Goal: Transaction & Acquisition: Book appointment/travel/reservation

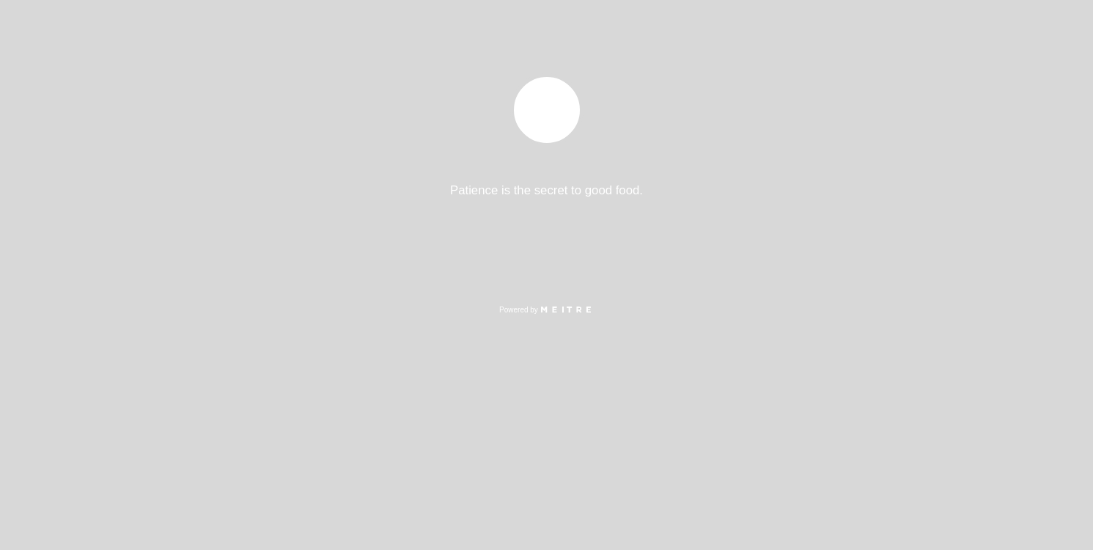
select select "es"
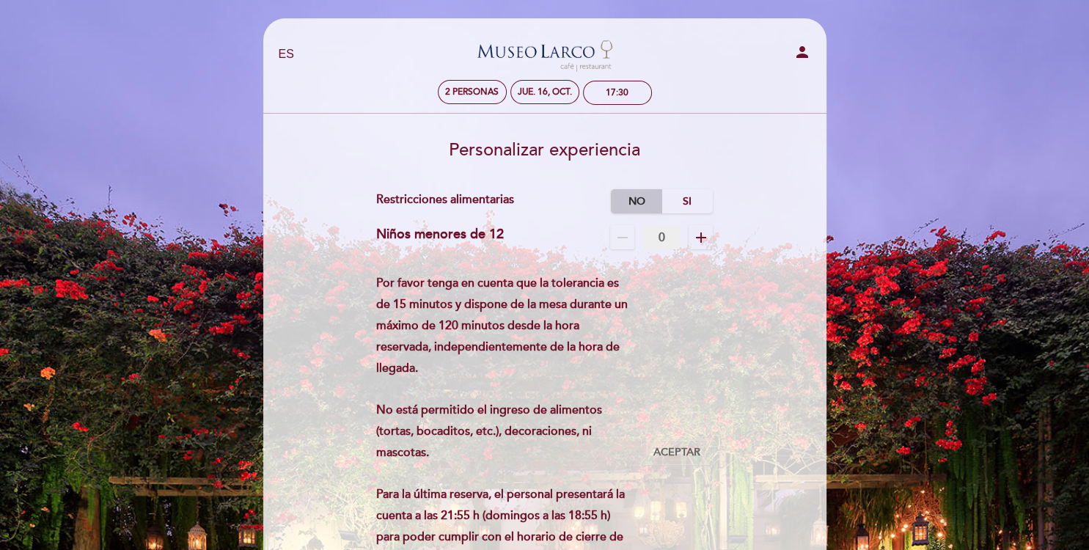
click at [626, 199] on label "No" at bounding box center [636, 201] width 51 height 24
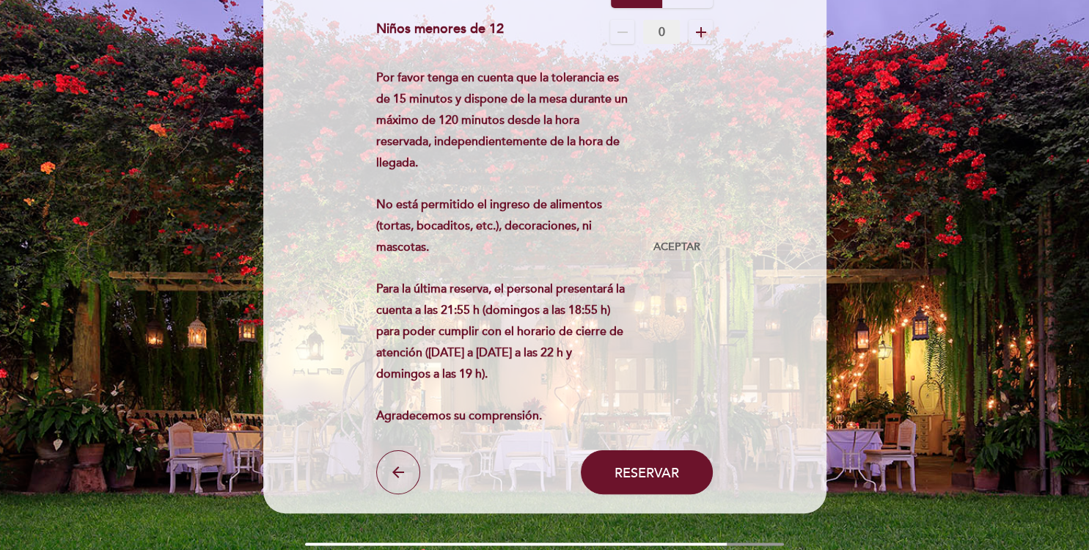
scroll to position [220, 0]
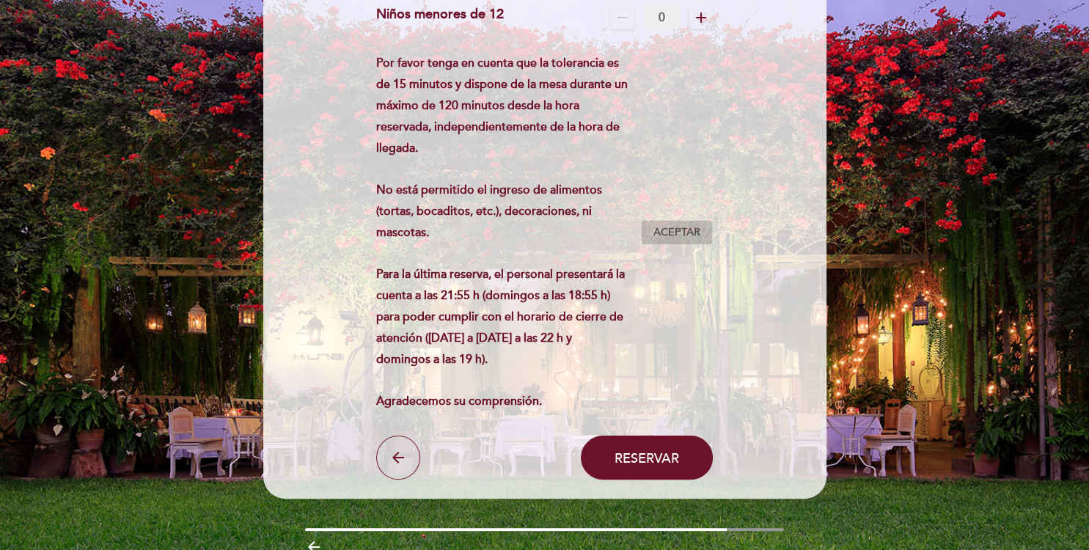
click at [674, 235] on span "Aceptar" at bounding box center [676, 232] width 47 height 15
click at [662, 456] on span "Reservar" at bounding box center [646, 457] width 65 height 16
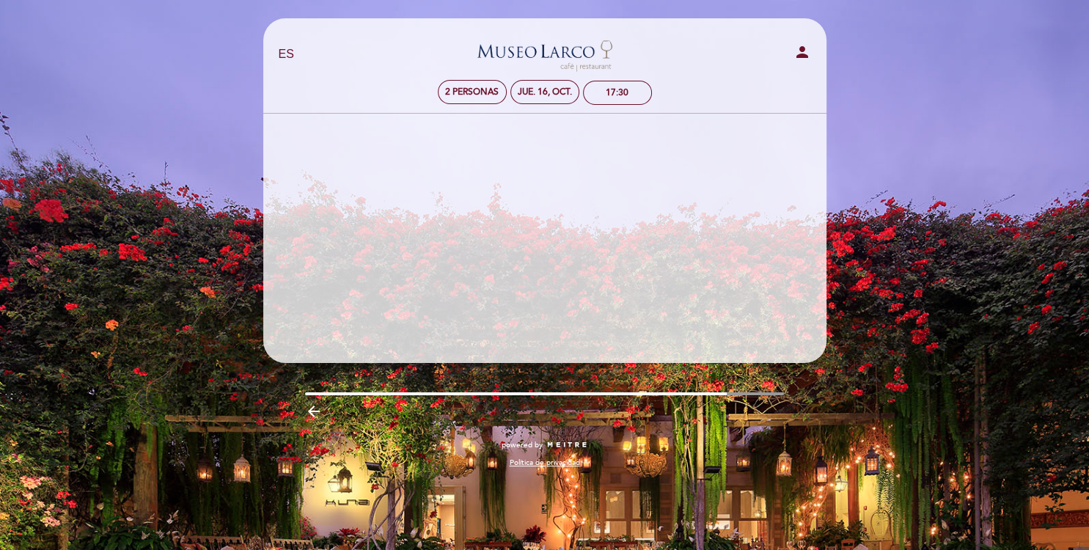
scroll to position [0, 0]
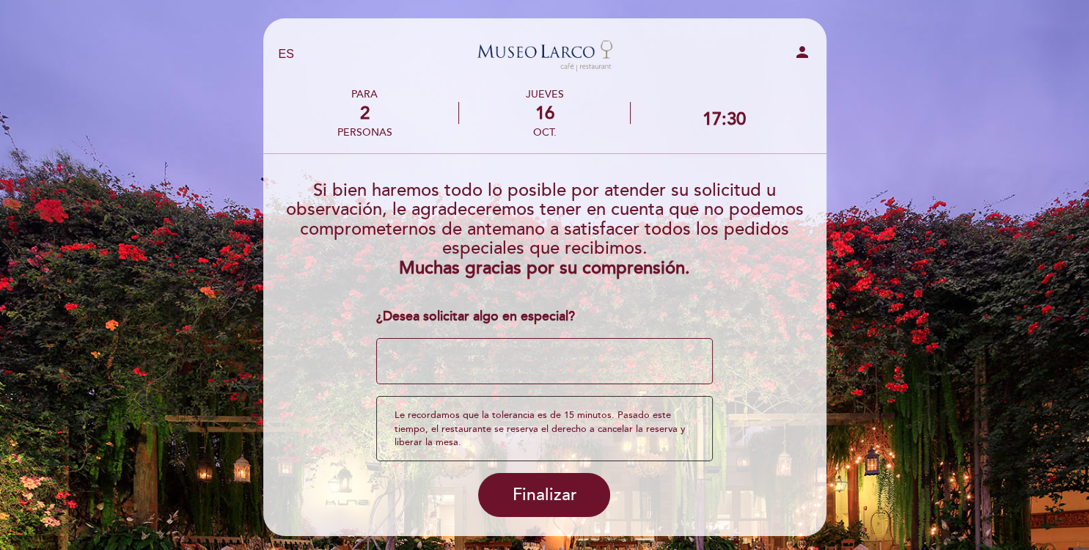
click at [559, 364] on textarea at bounding box center [544, 361] width 337 height 47
click at [581, 346] on textarea at bounding box center [544, 361] width 337 height 47
click at [554, 362] on textarea at bounding box center [544, 361] width 337 height 47
drag, startPoint x: 609, startPoint y: 360, endPoint x: 366, endPoint y: 347, distance: 243.8
click at [366, 348] on form "Si bien haremos todo lo posible por atender su solicitud u observación, le agra…" at bounding box center [544, 343] width 543 height 348
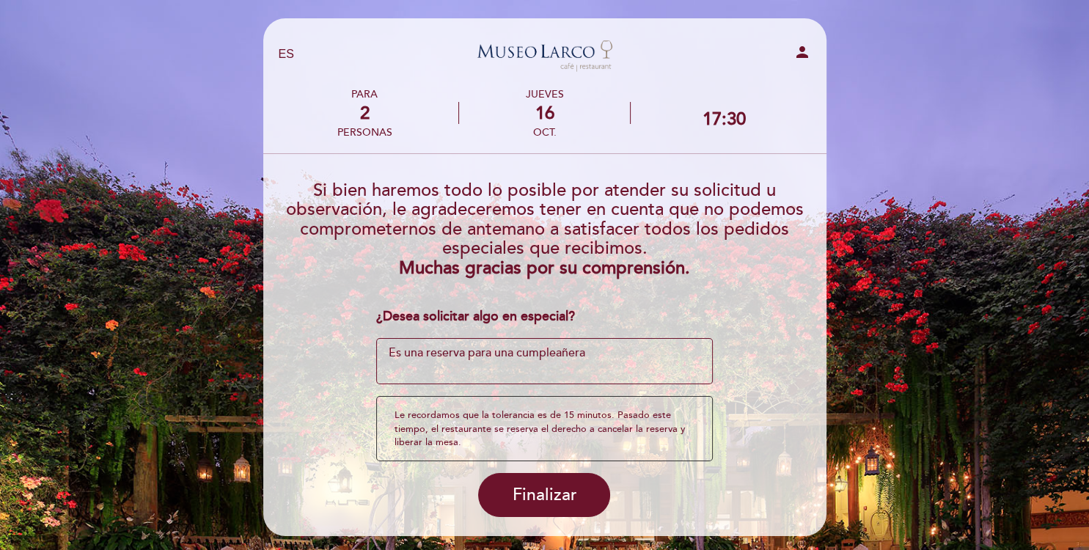
click at [436, 361] on textarea at bounding box center [544, 361] width 337 height 47
drag, startPoint x: 468, startPoint y: 362, endPoint x: 691, endPoint y: 362, distance: 223.6
click at [691, 362] on textarea at bounding box center [544, 361] width 337 height 47
click at [590, 356] on textarea at bounding box center [544, 361] width 337 height 47
drag, startPoint x: 590, startPoint y: 355, endPoint x: 482, endPoint y: 350, distance: 108.6
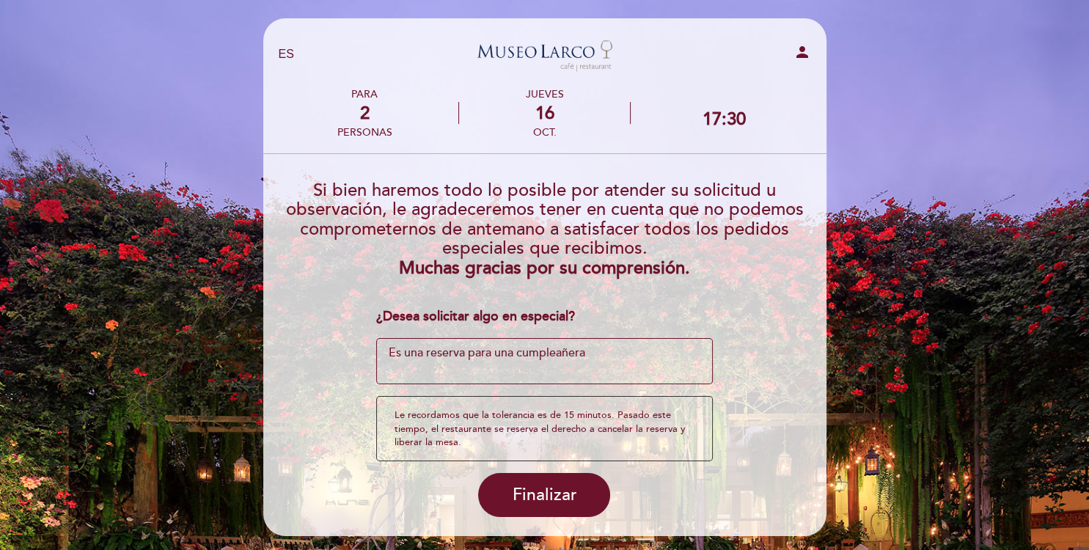
click at [483, 350] on textarea at bounding box center [544, 361] width 337 height 47
click at [480, 350] on textarea at bounding box center [544, 361] width 337 height 47
click at [582, 357] on textarea at bounding box center [544, 361] width 337 height 47
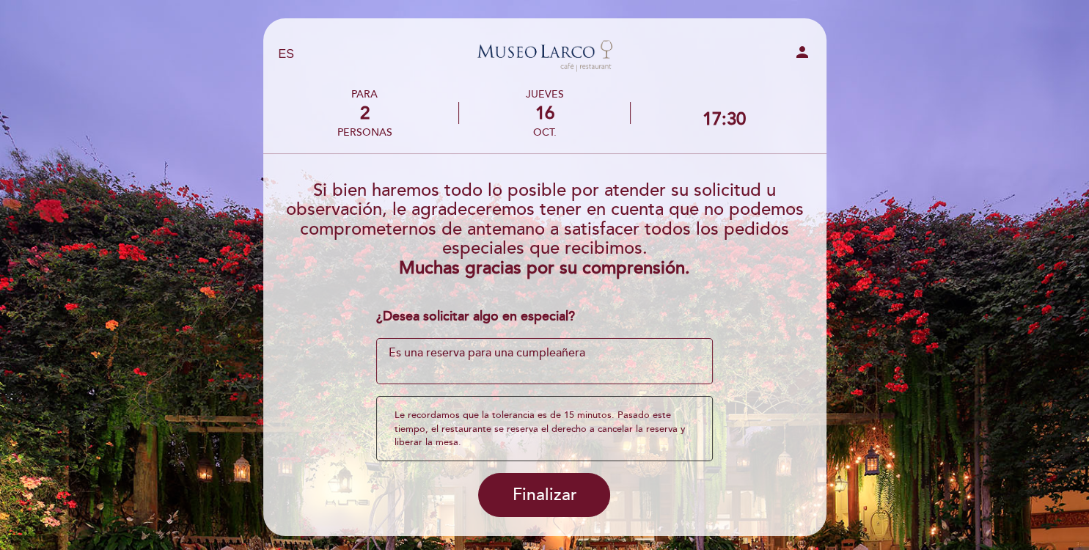
click at [592, 350] on textarea at bounding box center [544, 361] width 337 height 47
type textarea "Es una reserva por"
type textarea "E"
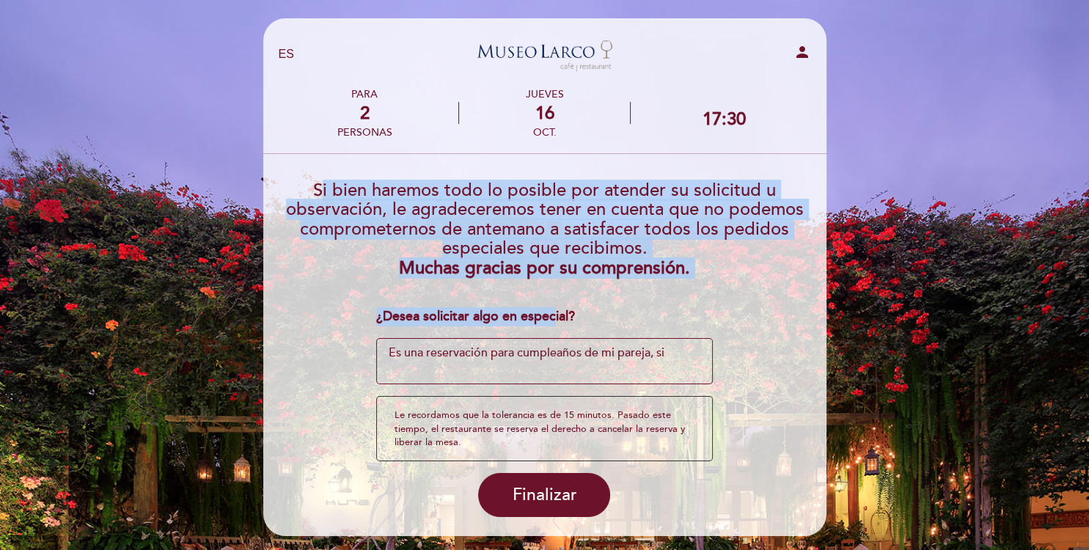
drag, startPoint x: 315, startPoint y: 185, endPoint x: 555, endPoint y: 295, distance: 264.4
click at [555, 295] on form "Si bien haremos todo lo posible por atender su solicitud u observación, le agra…" at bounding box center [544, 343] width 543 height 348
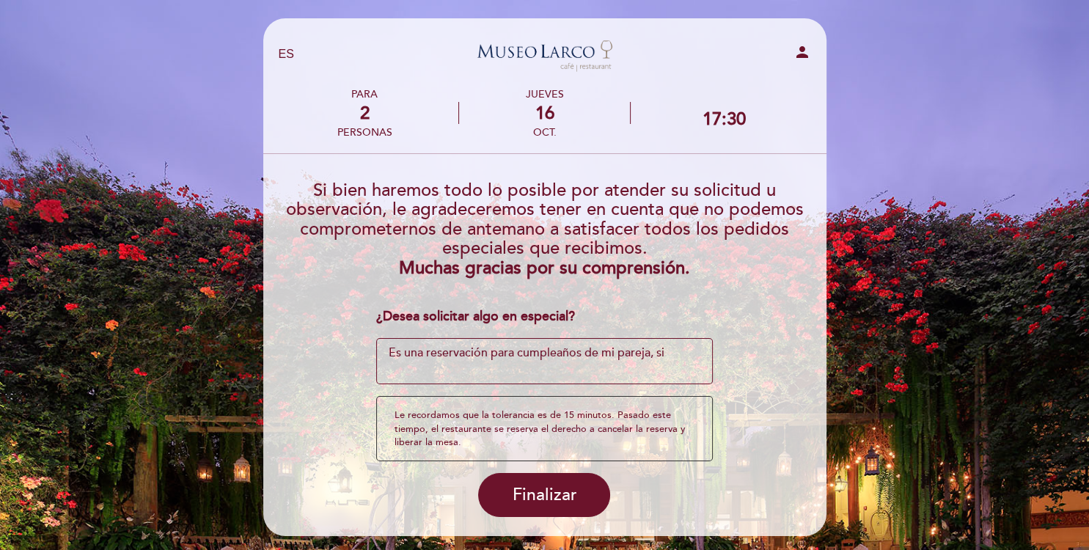
click at [561, 311] on div "¿Desea solicitar algo en especial?" at bounding box center [544, 316] width 337 height 19
click at [561, 315] on div "¿Desea solicitar algo en especial?" at bounding box center [544, 316] width 337 height 19
click at [583, 321] on div "¿Desea solicitar algo en especial?" at bounding box center [544, 316] width 337 height 19
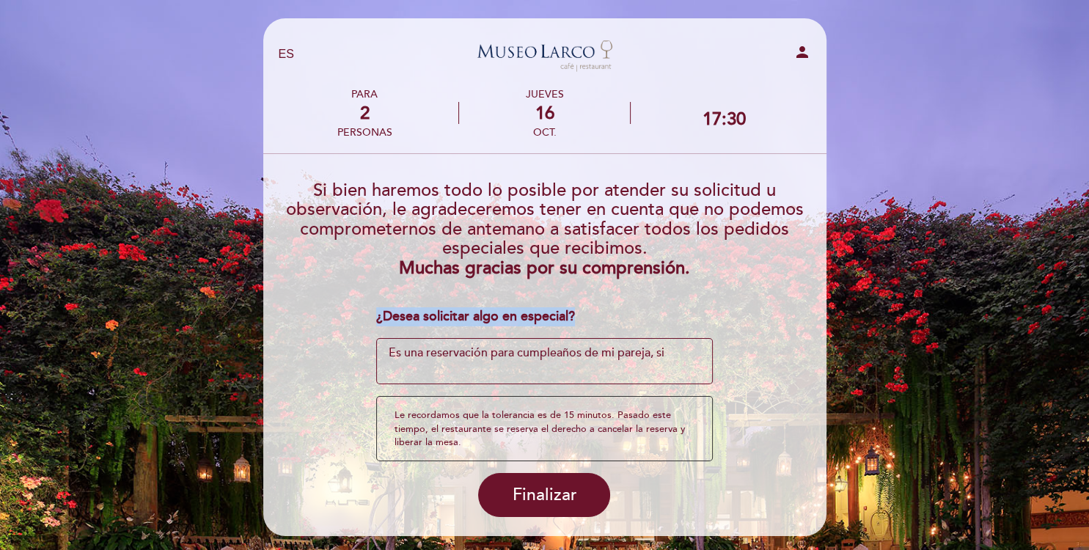
click at [576, 318] on div "¿Desea solicitar algo en especial?" at bounding box center [544, 316] width 337 height 19
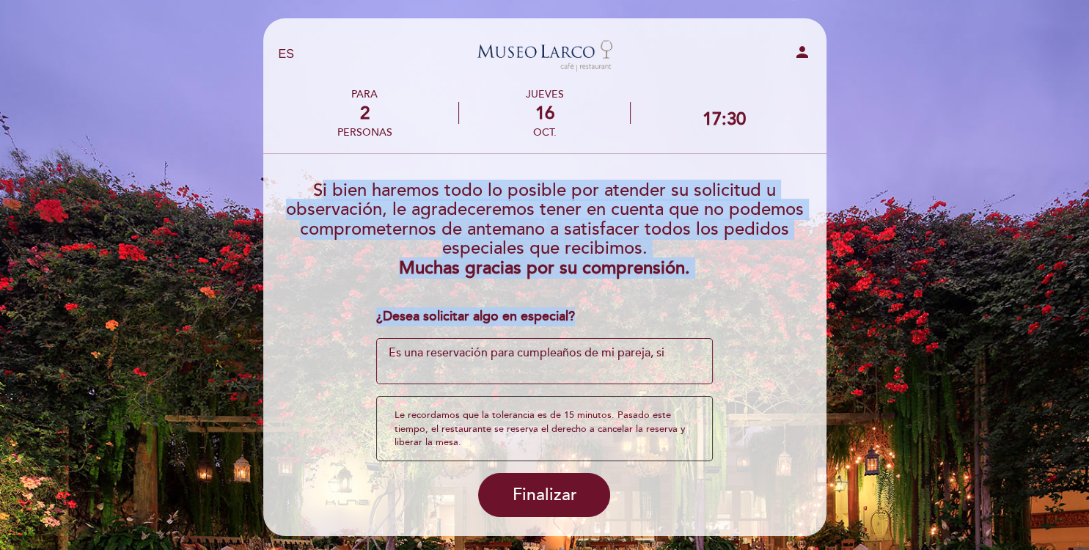
copy form "Si bien haremos todo lo posible por atender su solicitud u observación, le agra…"
drag, startPoint x: 573, startPoint y: 313, endPoint x: 309, endPoint y: 183, distance: 294.1
click at [309, 183] on form "Si bien haremos todo lo posible por atender su solicitud u observación, le agra…" at bounding box center [544, 343] width 543 height 348
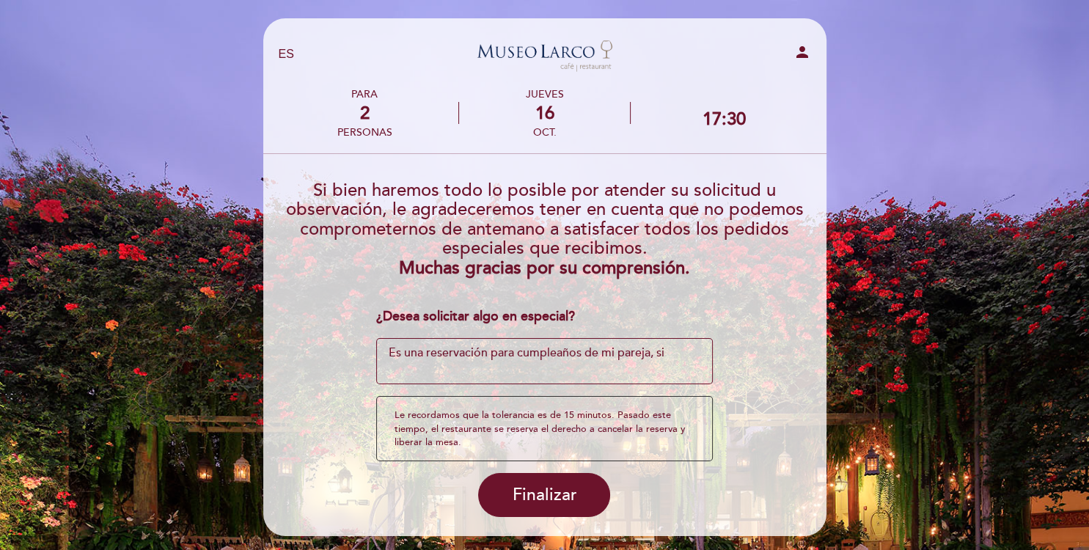
click at [592, 370] on textarea at bounding box center [544, 361] width 337 height 47
paste textarea "el cumpleaños de mi novia, sería muy especial si pudieran ayudarnos con algún d…"
click at [493, 371] on textarea at bounding box center [544, 361] width 337 height 47
click at [654, 367] on textarea at bounding box center [544, 361] width 337 height 47
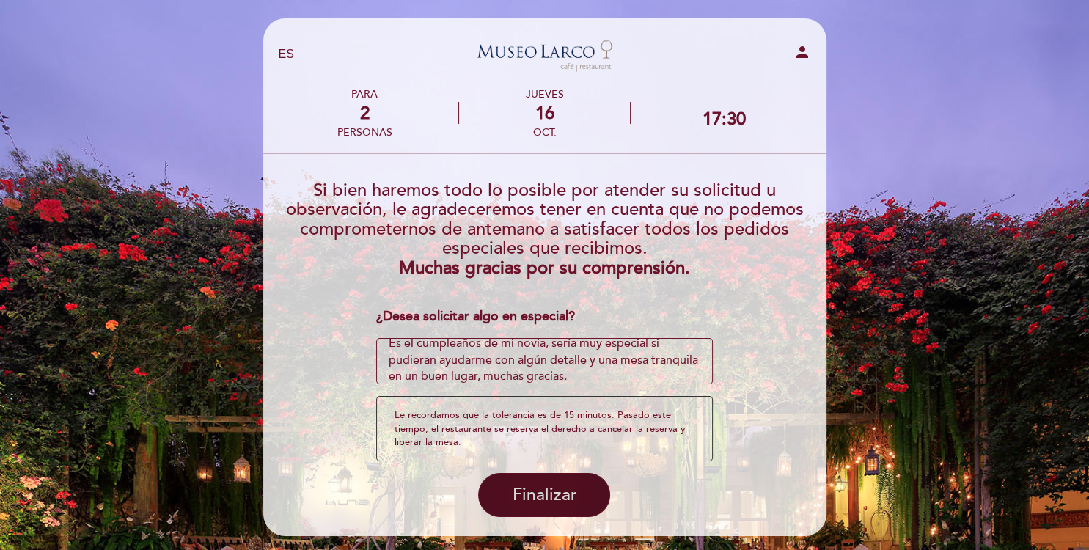
type textarea "Es el cumpleaños de mi novia, sería muy especial si pudieran ayudarme con algún…"
click at [533, 498] on span "Finalizar" at bounding box center [544, 495] width 65 height 21
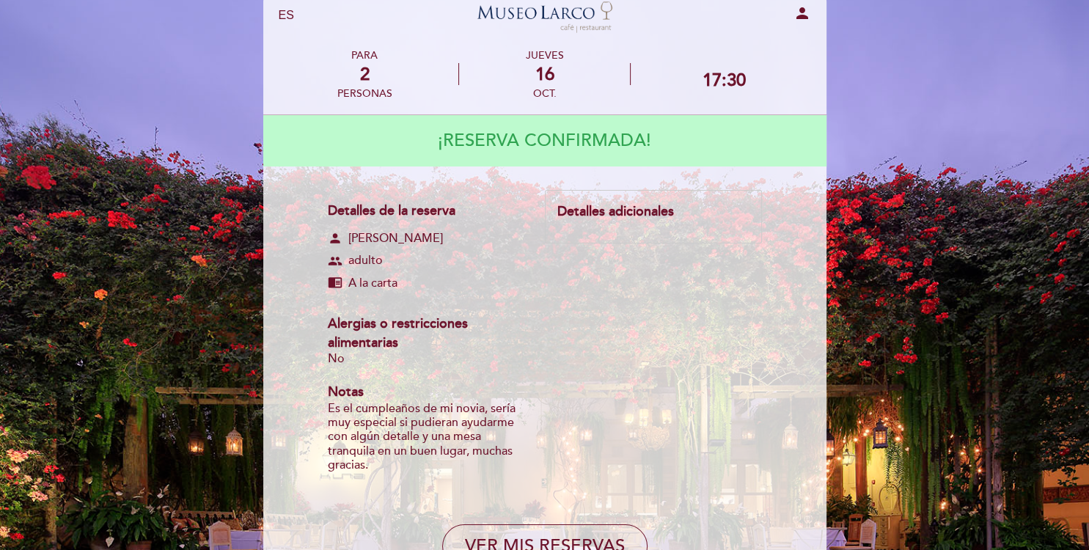
scroll to position [73, 0]
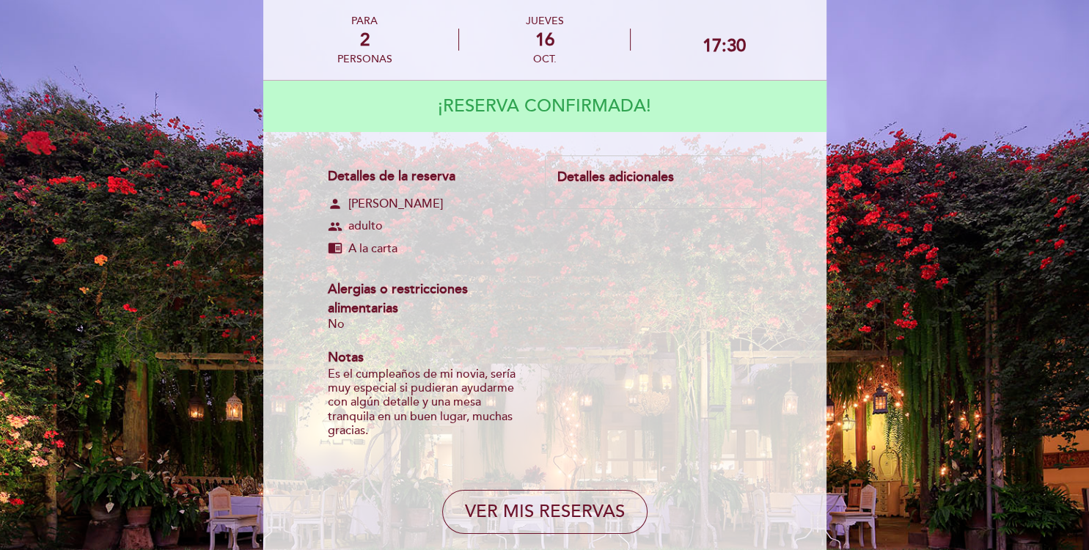
click at [609, 174] on div "Detalles adicionales" at bounding box center [652, 177] width 191 height 19
drag, startPoint x: 628, startPoint y: 180, endPoint x: 636, endPoint y: 180, distance: 8.1
click at [629, 180] on div "Detalles adicionales" at bounding box center [652, 177] width 191 height 19
drag, startPoint x: 672, startPoint y: 180, endPoint x: 686, endPoint y: 180, distance: 13.9
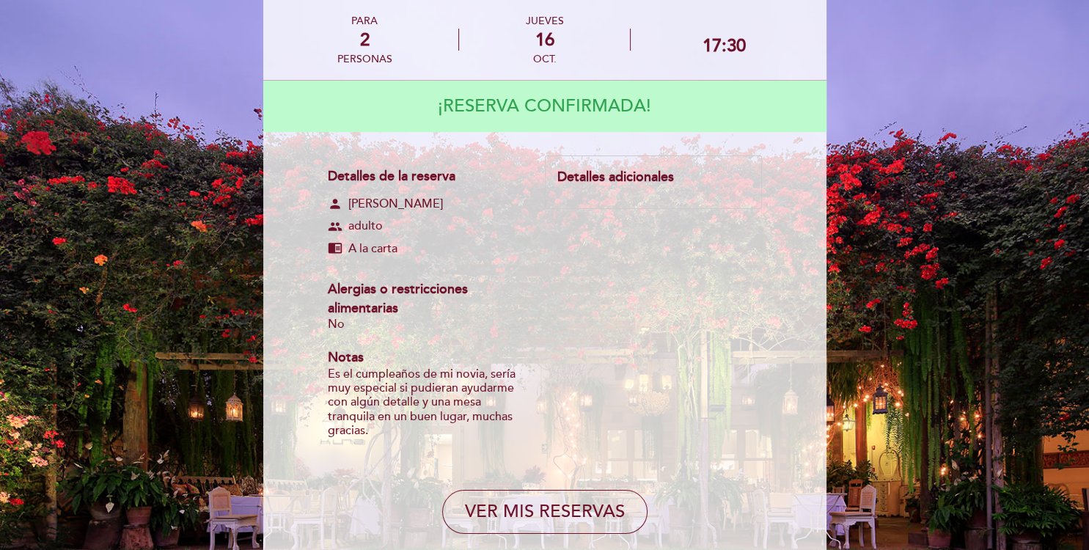
click at [675, 180] on div "Detalles adicionales" at bounding box center [652, 177] width 191 height 19
click at [717, 183] on div "Detalles adicionales" at bounding box center [652, 177] width 191 height 19
click at [653, 177] on div "Detalles adicionales" at bounding box center [652, 177] width 191 height 19
drag, startPoint x: 642, startPoint y: 208, endPoint x: 639, endPoint y: 183, distance: 25.1
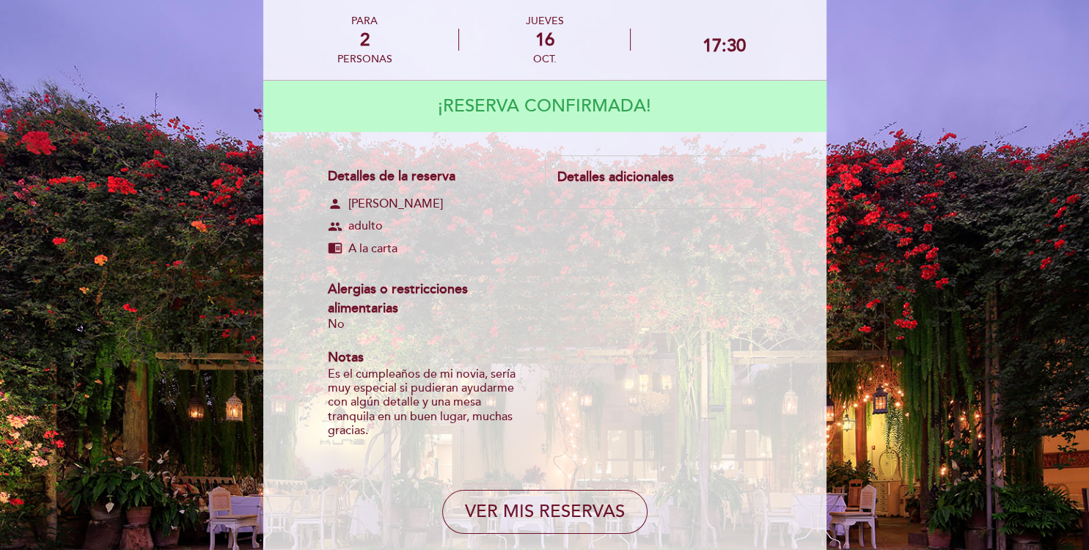
click at [642, 208] on div "Detalles de la reserva person [PERSON_NAME] group adulto chrome_reader_mode A l…" at bounding box center [545, 304] width 434 height 299
click at [639, 182] on div "Detalles adicionales" at bounding box center [652, 177] width 191 height 19
drag, startPoint x: 631, startPoint y: 195, endPoint x: 623, endPoint y: 236, distance: 41.8
click at [630, 199] on div "Detalles adicionales" at bounding box center [653, 182] width 216 height 54
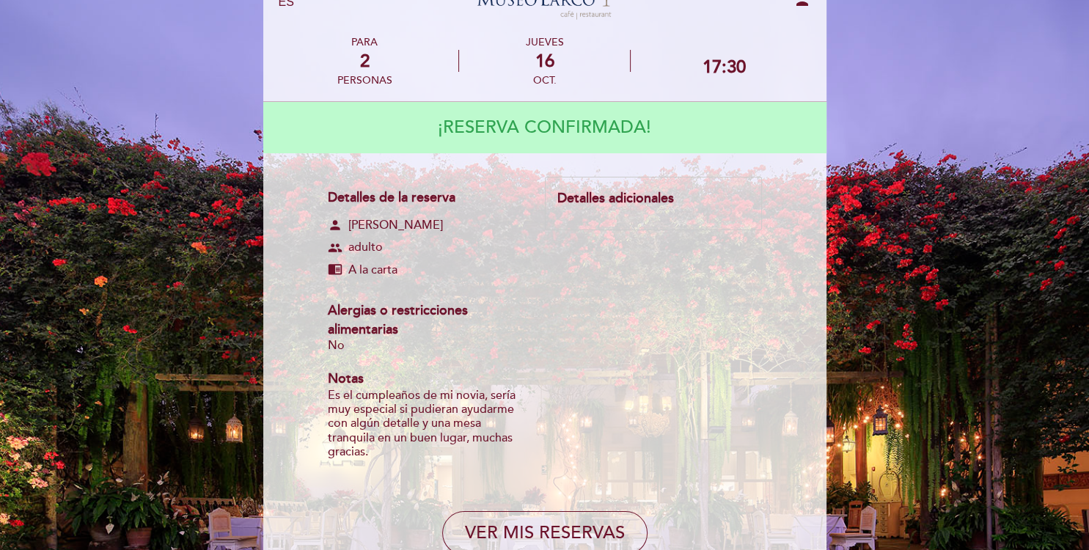
scroll to position [51, 0]
